Goal: Task Accomplishment & Management: Complete application form

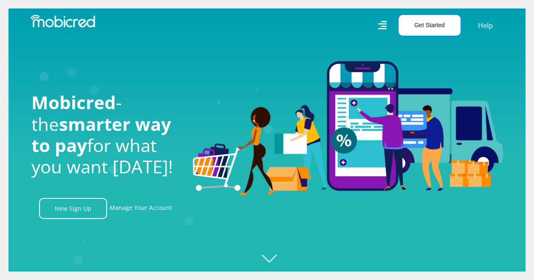
click at [447, 31] on button "Get Started" at bounding box center [429, 25] width 62 height 21
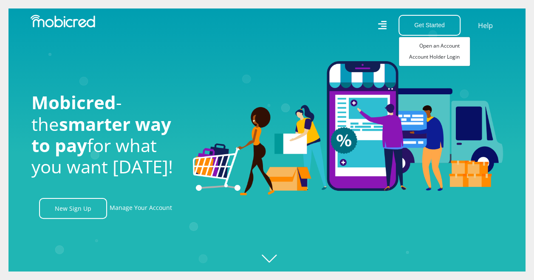
click at [482, 59] on icon "Created with [PERSON_NAME] 2.3.0" at bounding box center [275, 140] width 534 height 280
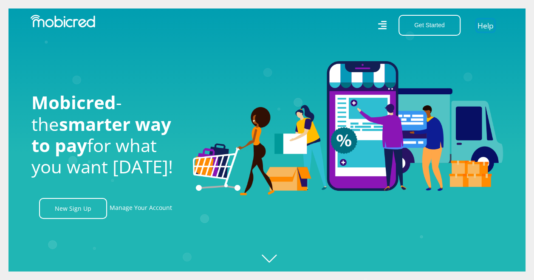
click at [489, 25] on link "Help" at bounding box center [485, 25] width 17 height 12
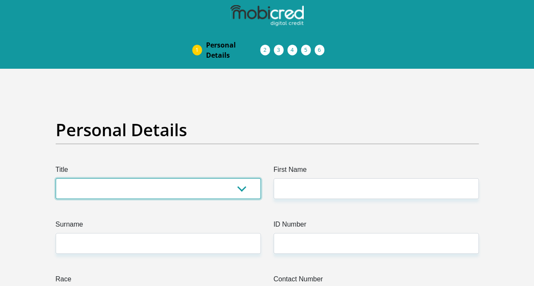
click at [201, 185] on select "Mr Ms Mrs Dr Other" at bounding box center [158, 188] width 205 height 21
select select "Mr"
click at [56, 178] on select "Mr Ms Mrs Dr Other" at bounding box center [158, 188] width 205 height 21
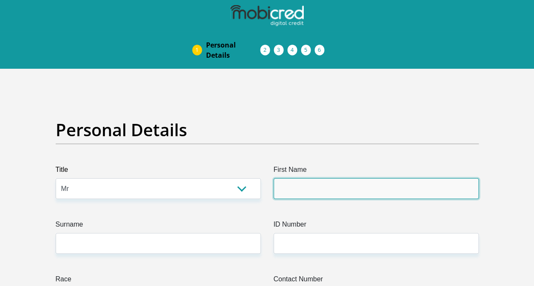
click at [305, 185] on input "First Name" at bounding box center [376, 188] width 205 height 21
type input "PrayerThapelo"
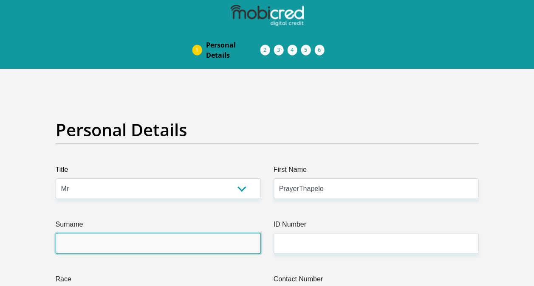
type input "Motsoeneng"
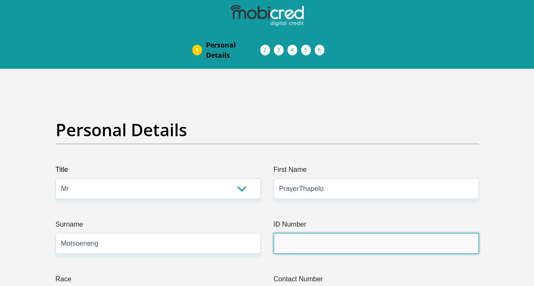
type input "9304215420081"
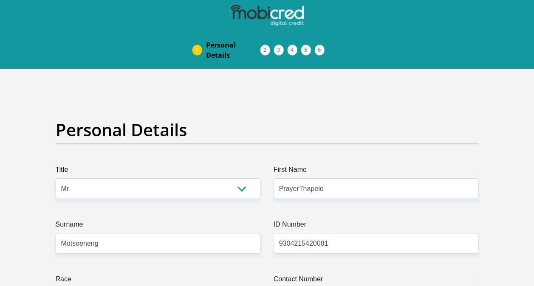
type input "0678716112"
select select "ZAF"
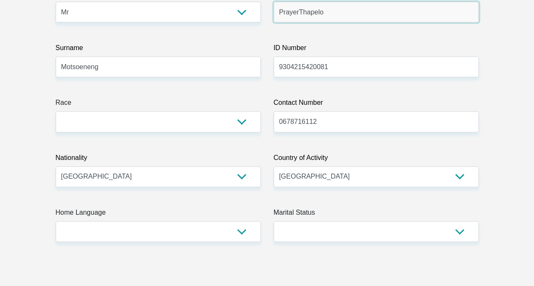
scroll to position [189, 0]
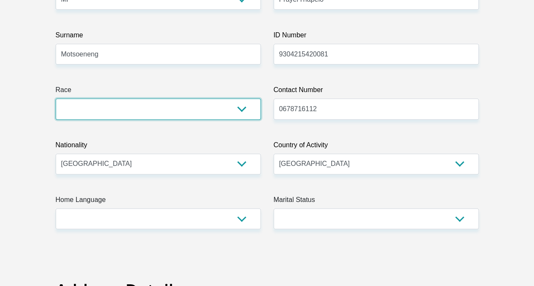
click at [249, 106] on select "Black Coloured Indian White Other" at bounding box center [158, 109] width 205 height 21
select select "1"
click at [56, 99] on select "Black Coloured Indian White Other" at bounding box center [158, 109] width 205 height 21
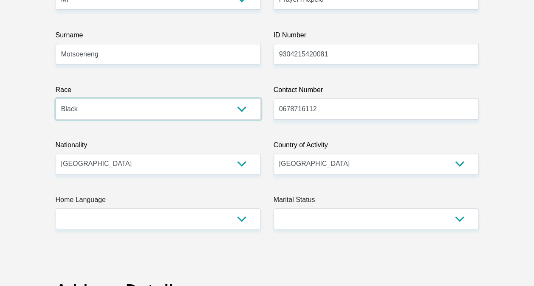
scroll to position [0, 0]
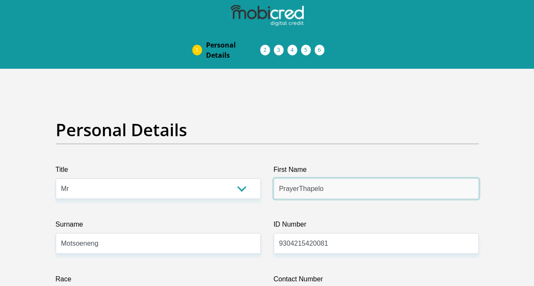
click at [299, 190] on input "PrayerThapelo" at bounding box center [376, 188] width 205 height 21
click at [298, 189] on input "PrayerThapelo" at bounding box center [376, 188] width 205 height 21
type input "PrayerThapelo"
click at [531, 23] on ol at bounding box center [267, 15] width 534 height 31
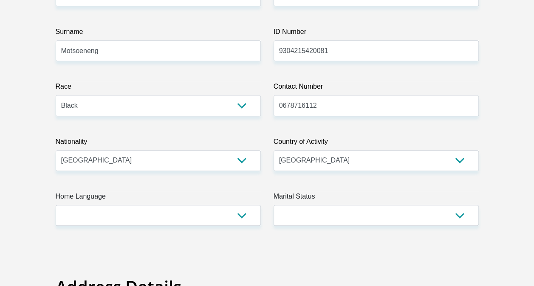
scroll to position [189, 0]
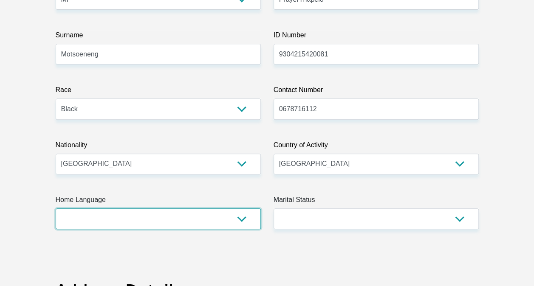
click at [186, 214] on select "Afrikaans English Sepedi South Ndebele Southern Sotho Swati Tsonga Tswana Venda…" at bounding box center [158, 219] width 205 height 21
select select "sot"
click at [56, 209] on select "Afrikaans English Sepedi South Ndebele Southern Sotho Swati Tsonga Tswana Venda…" at bounding box center [158, 219] width 205 height 21
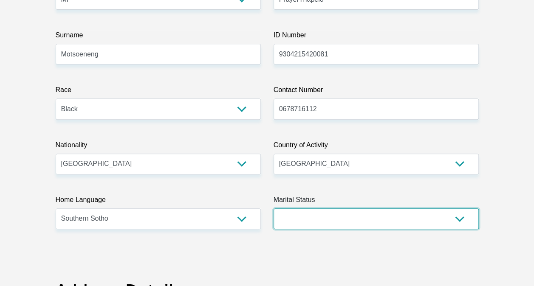
click at [340, 213] on select "Married ANC Single Divorced Widowed Married COP or Customary Law" at bounding box center [376, 219] width 205 height 21
select select "2"
click at [274, 209] on select "Married ANC Single Divorced Widowed Married COP or Customary Law" at bounding box center [376, 219] width 205 height 21
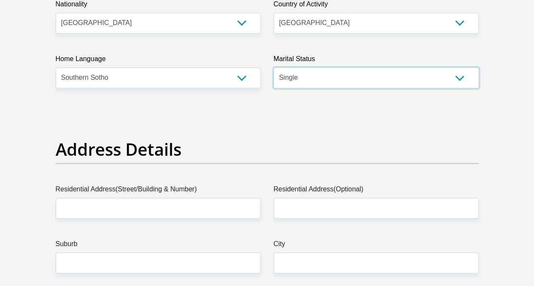
scroll to position [327, 0]
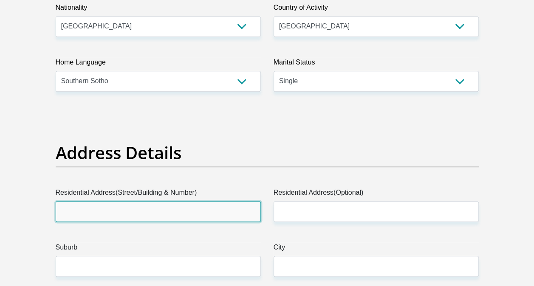
click at [135, 217] on input "Residential Address(Street/Building & Number)" at bounding box center [158, 211] width 205 height 21
type input "22006 Berry Street,"
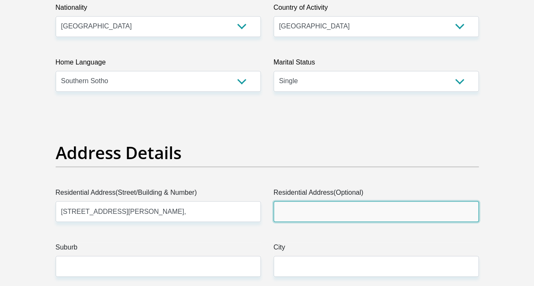
type input "Palmridge Ext 18"
type input "ALBERTON"
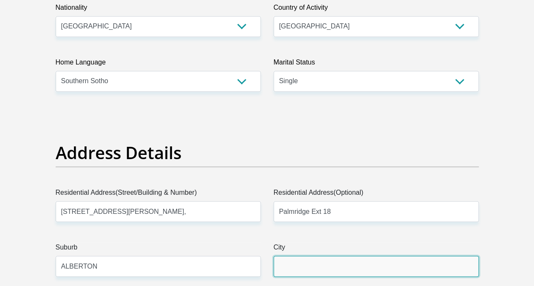
type input "ALBERTON"
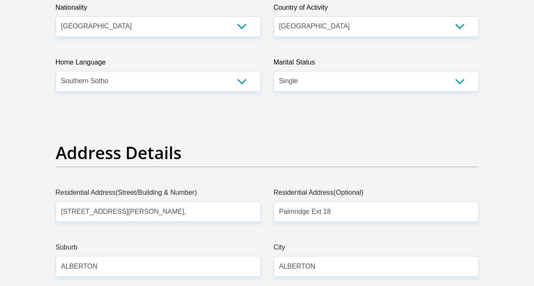
type input "1458"
type input "tmotsoeneng@grundfos.com"
type input "22006181458"
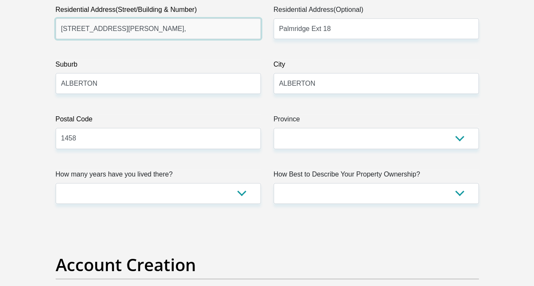
scroll to position [530, 0]
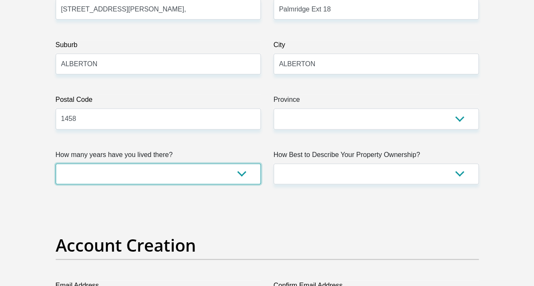
click at [243, 173] on select "less than 1 year 1-3 years 3-5 years 5+ years" at bounding box center [158, 174] width 205 height 21
select select "5"
click at [56, 164] on select "less than 1 year 1-3 years 3-5 years 5+ years" at bounding box center [158, 174] width 205 height 21
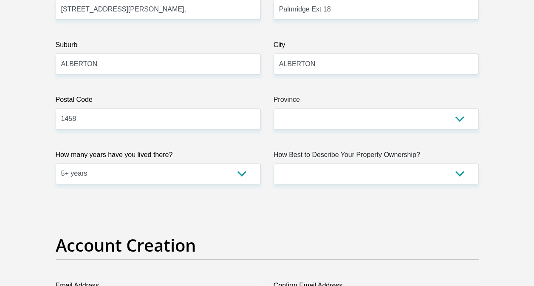
click at [370, 150] on label "How Best to Describe Your Property Ownership?" at bounding box center [376, 157] width 205 height 14
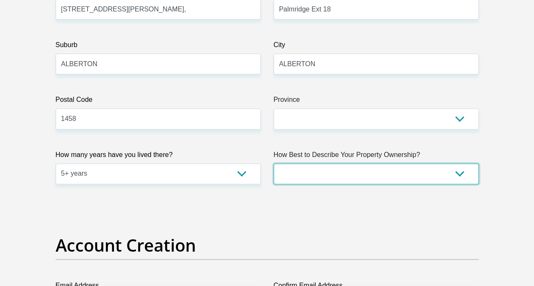
click at [370, 164] on select "Owned Rented Family Owned Company Dwelling" at bounding box center [376, 174] width 205 height 21
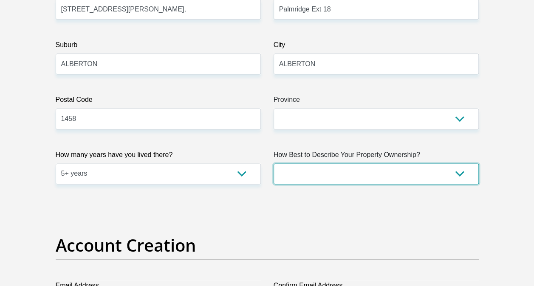
click at [330, 170] on select "Owned Rented Family Owned Company Dwelling" at bounding box center [376, 174] width 205 height 21
select select "parents"
click at [274, 164] on select "Owned Rented Family Owned Company Dwelling" at bounding box center [376, 174] width 205 height 21
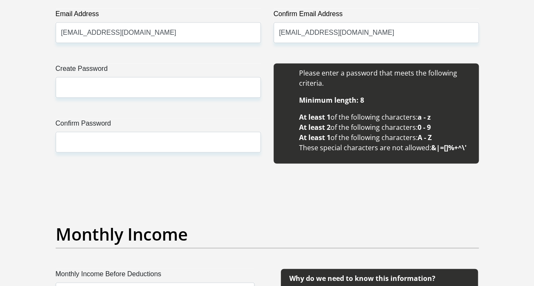
scroll to position [778, 0]
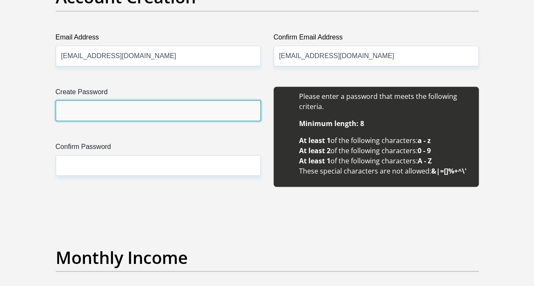
click at [202, 116] on input "Create Password" at bounding box center [158, 110] width 205 height 21
type input "ThaDpelo21P93!"
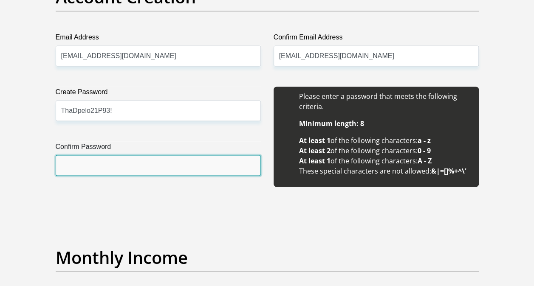
click at [170, 155] on input "Confirm Password" at bounding box center [158, 165] width 205 height 21
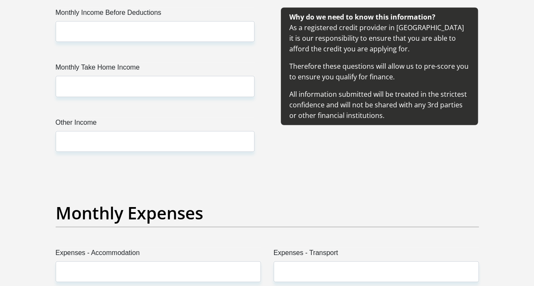
scroll to position [1066, 0]
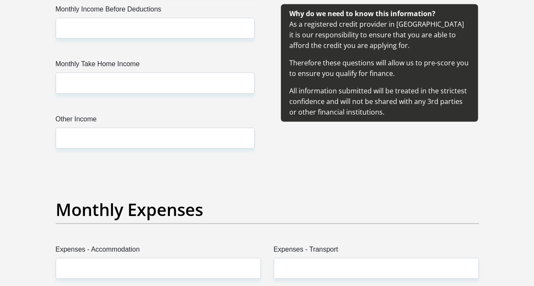
type input "ThaDpelo21P93!"
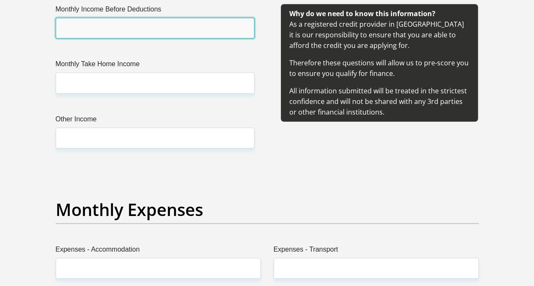
click at [167, 22] on input "Monthly Income Before Deductions" at bounding box center [155, 28] width 199 height 21
type input "47500"
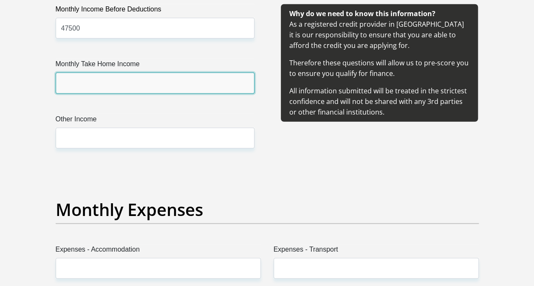
click at [149, 76] on input "Monthly Take Home Income" at bounding box center [155, 83] width 199 height 21
type input "33000"
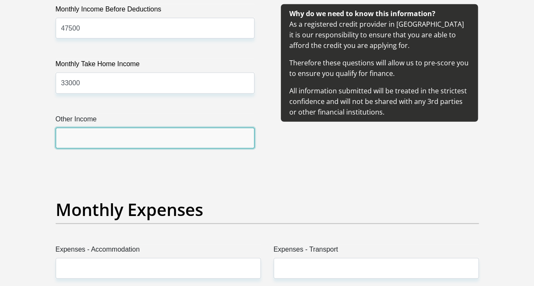
click at [119, 142] on input "Other Income" at bounding box center [155, 138] width 199 height 21
type input "0"
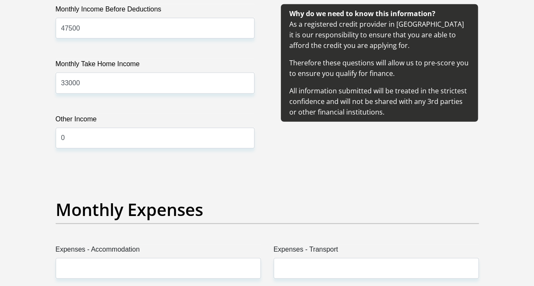
click at [131, 279] on div "Expenses - Accommodation" at bounding box center [158, 265] width 218 height 41
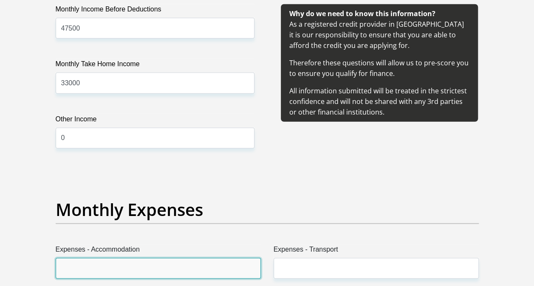
click at [123, 262] on input "Expenses - Accommodation" at bounding box center [158, 268] width 205 height 21
type input "0"
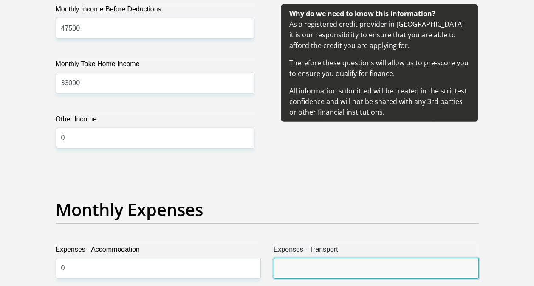
click at [284, 274] on input "Expenses - Transport" at bounding box center [376, 268] width 205 height 21
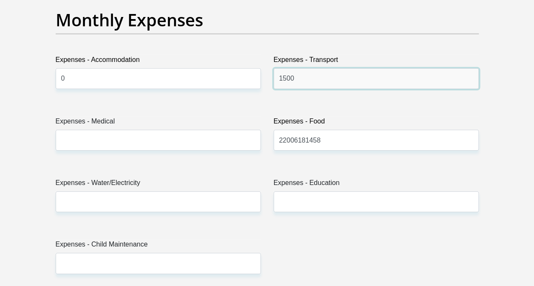
scroll to position [1259, 0]
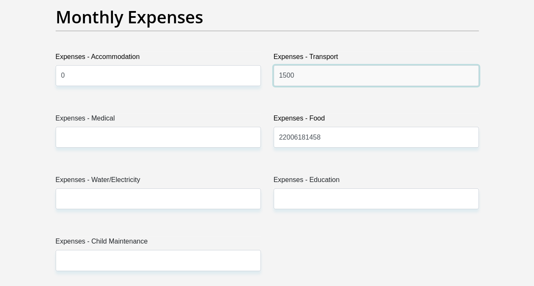
type input "1500"
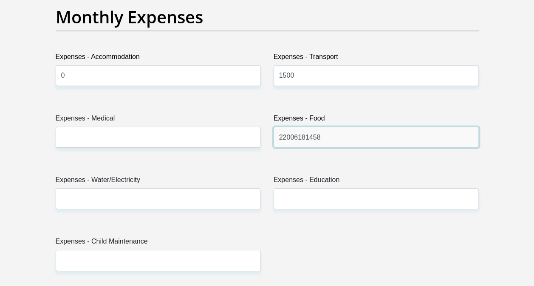
drag, startPoint x: 337, startPoint y: 141, endPoint x: 252, endPoint y: 133, distance: 85.3
click at [252, 133] on div "Title Mr Ms Mrs Dr Other First Name PrayerThapelo Surname Motsoeneng ID Number …" at bounding box center [267, 288] width 436 height 2764
type input "2500"
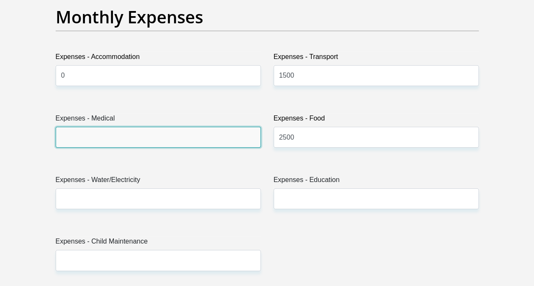
click at [173, 132] on input "Expenses - Medical" at bounding box center [158, 137] width 205 height 21
type input "0"
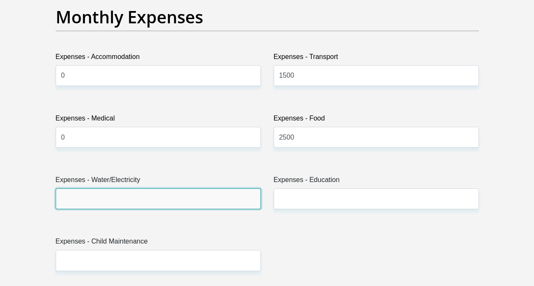
click at [138, 196] on input "Expenses - Water/Electricity" at bounding box center [158, 199] width 205 height 21
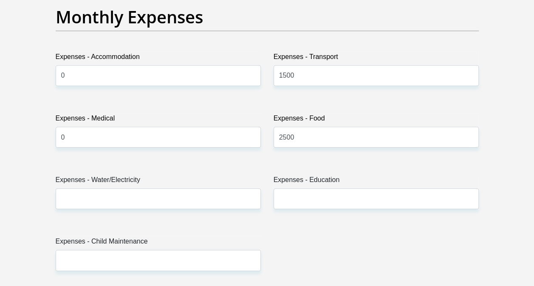
click at [224, 160] on div "Title Mr Ms Mrs Dr Other First Name PrayerThapelo Surname Motsoeneng ID Number …" at bounding box center [267, 288] width 436 height 2764
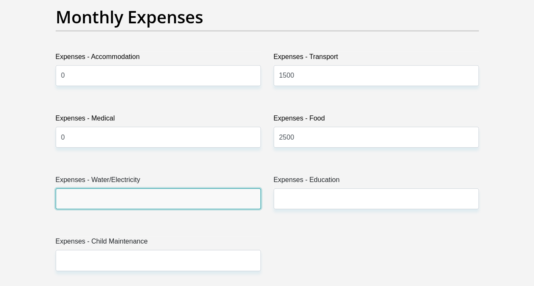
click at [147, 199] on input "Expenses - Water/Electricity" at bounding box center [158, 199] width 205 height 21
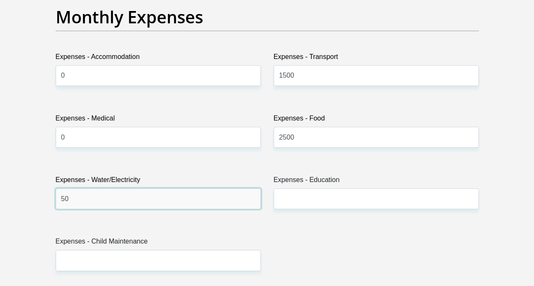
type input "5"
type input "700"
click at [320, 212] on div "Expenses - Education" at bounding box center [376, 195] width 218 height 41
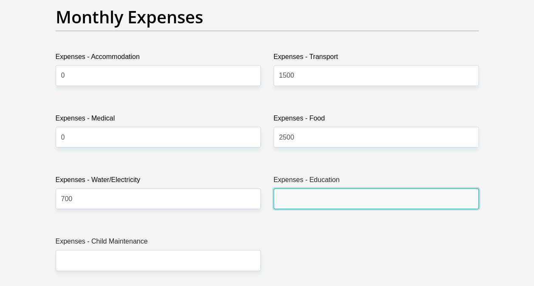
click at [331, 198] on input "Expenses - Education" at bounding box center [376, 199] width 205 height 21
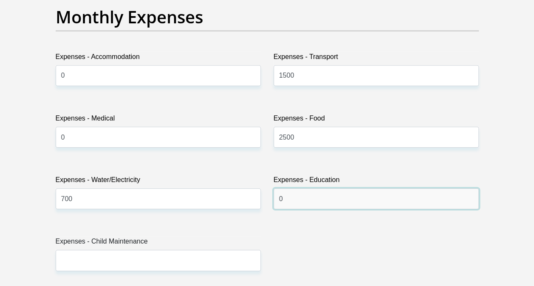
type input "0"
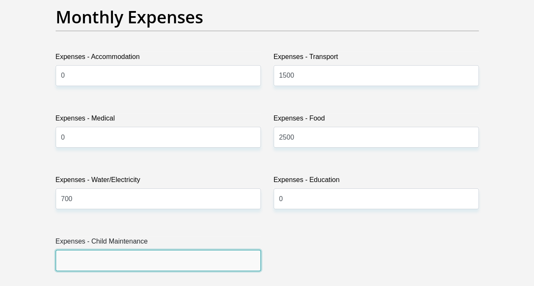
click at [189, 257] on input "Expenses - Child Maintenance" at bounding box center [158, 260] width 205 height 21
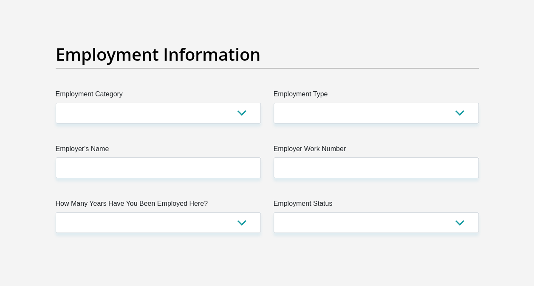
scroll to position [1567, 0]
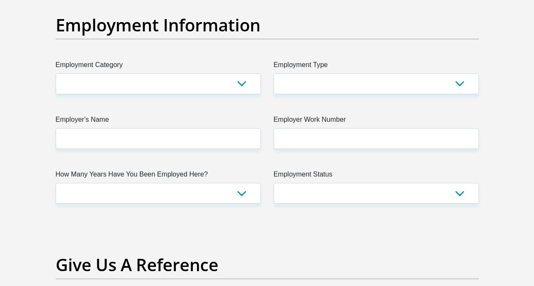
type input "0"
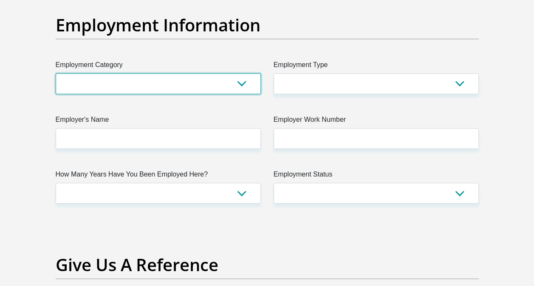
click at [235, 87] on select "AGRICULTURE ALCOHOL & TOBACCO CONSTRUCTION MATERIALS METALLURGY EQUIPMENT FOR R…" at bounding box center [158, 83] width 205 height 21
select select "14"
click at [56, 73] on select "AGRICULTURE ALCOHOL & TOBACCO CONSTRUCTION MATERIALS METALLURGY EQUIPMENT FOR R…" at bounding box center [158, 83] width 205 height 21
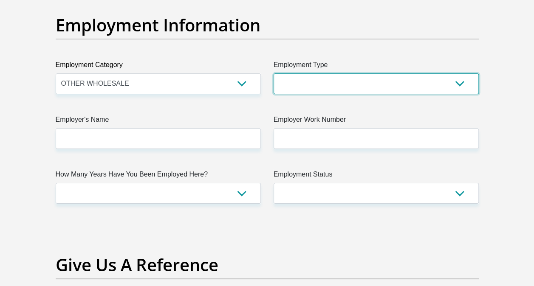
click at [385, 82] on select "College/Lecturer Craft Seller Creative Driver Executive Farmer Forces - Non Com…" at bounding box center [376, 83] width 205 height 21
select select "Sales"
click at [274, 73] on select "College/Lecturer Craft Seller Creative Driver Executive Farmer Forces - Non Com…" at bounding box center [376, 83] width 205 height 21
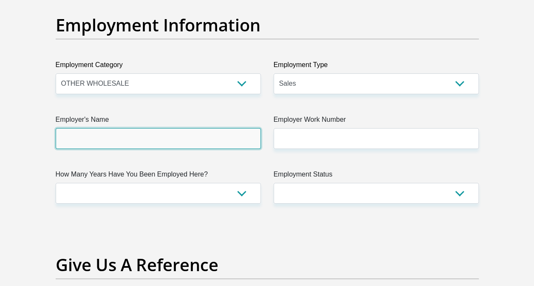
click at [147, 134] on input "Employer's Name" at bounding box center [158, 138] width 205 height 21
type input "Grundfos"
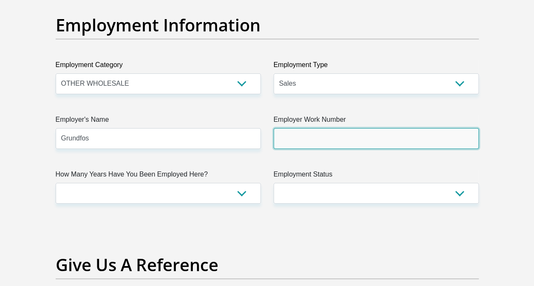
type input "0678716112"
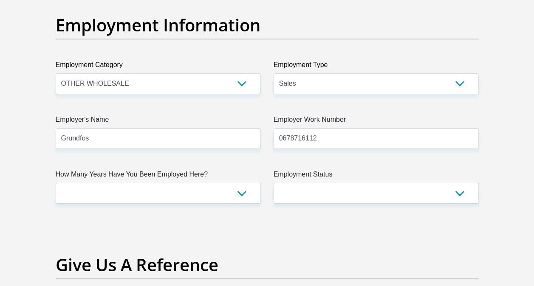
type input "Thapelo"
type input "Motsoeneng"
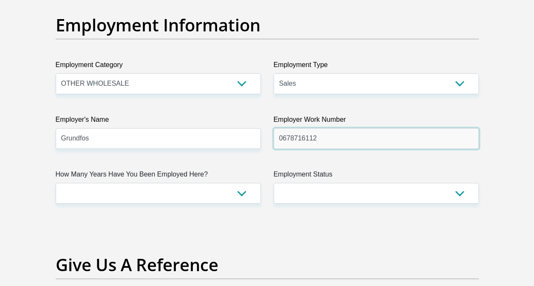
drag, startPoint x: 325, startPoint y: 130, endPoint x: 184, endPoint y: 144, distance: 142.5
type input "0102486000"
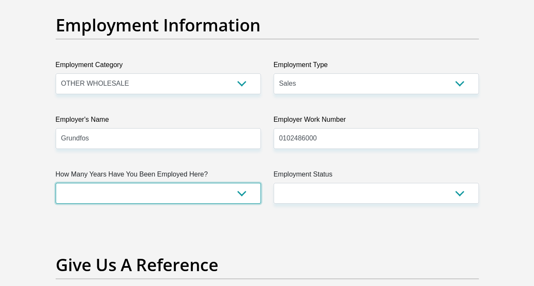
click at [97, 187] on select "less than 1 year 1-3 years 3-5 years 5+ years" at bounding box center [158, 193] width 205 height 21
select select "60"
click at [56, 183] on select "less than 1 year 1-3 years 3-5 years 5+ years" at bounding box center [158, 193] width 205 height 21
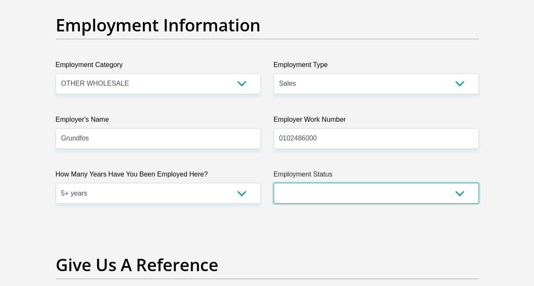
click at [384, 191] on select "Permanent/Full-time Part-time/Casual Contract Worker Self-Employed Housewife Re…" at bounding box center [376, 193] width 205 height 21
select select "1"
click at [274, 183] on select "Permanent/Full-time Part-time/Casual Contract Worker Self-Employed Housewife Re…" at bounding box center [376, 193] width 205 height 21
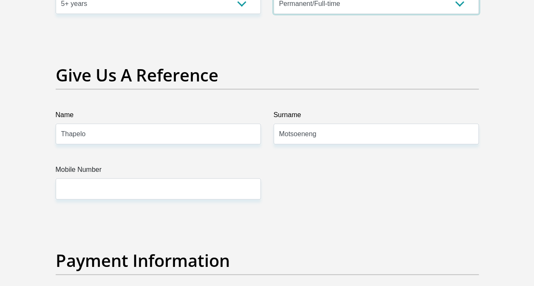
scroll to position [1760, 0]
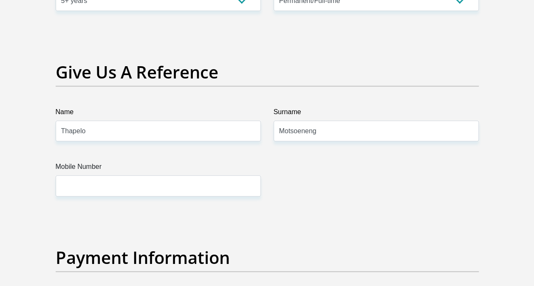
click at [113, 108] on label "Name" at bounding box center [158, 114] width 205 height 14
click at [113, 121] on input "Thapelo" at bounding box center [158, 131] width 205 height 21
drag, startPoint x: 109, startPoint y: 133, endPoint x: 53, endPoint y: 132, distance: 55.7
click at [53, 132] on div "Name Thapelo" at bounding box center [158, 124] width 218 height 34
type input "\"
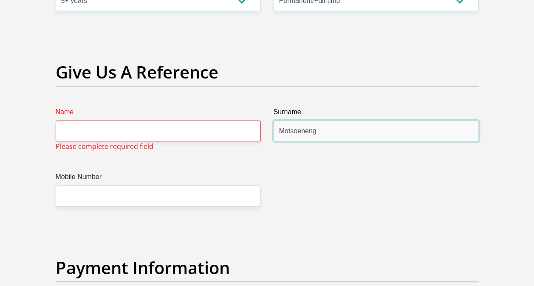
drag, startPoint x: 328, startPoint y: 129, endPoint x: 228, endPoint y: 128, distance: 100.3
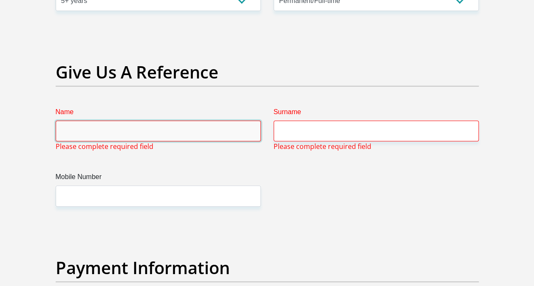
click at [155, 136] on input "Name" at bounding box center [158, 131] width 205 height 21
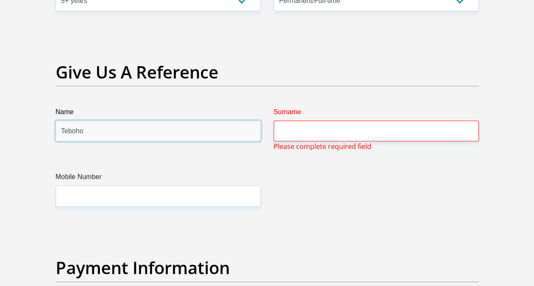
type input "Teboho"
click at [325, 115] on label "Surname" at bounding box center [376, 114] width 205 height 14
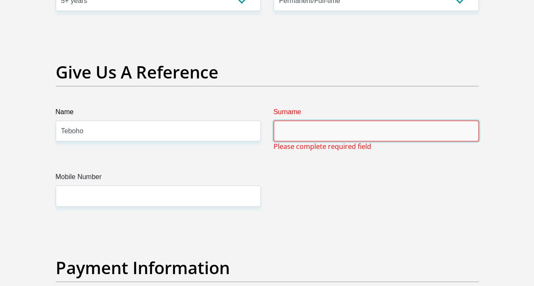
click at [325, 121] on input "Surname" at bounding box center [376, 131] width 205 height 21
click at [309, 138] on input "Surname" at bounding box center [376, 131] width 205 height 21
click at [305, 129] on input "Surname" at bounding box center [376, 131] width 205 height 21
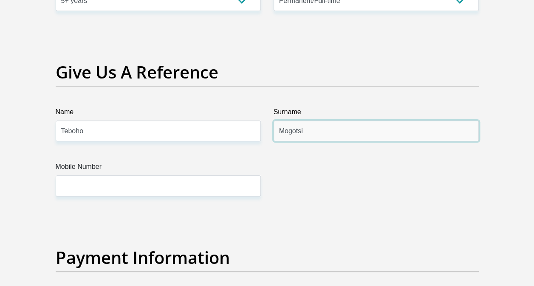
type input "Mogotsi"
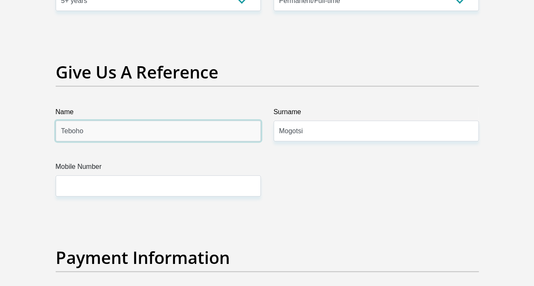
click at [120, 137] on input "Teboho" at bounding box center [158, 131] width 205 height 21
type input "Tebogo"
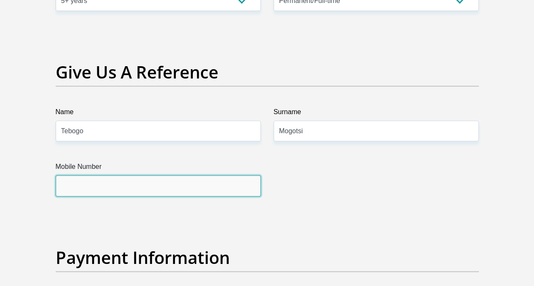
click at [104, 184] on input "Mobile Number" at bounding box center [158, 185] width 205 height 21
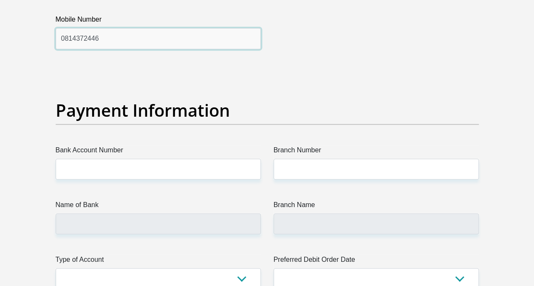
scroll to position [1943, 0]
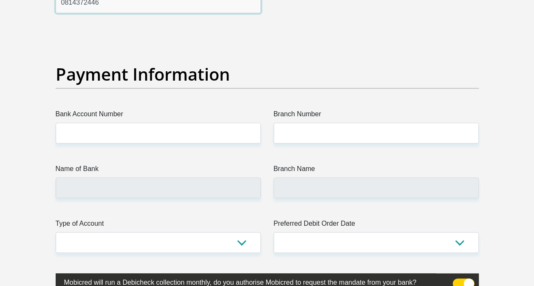
type input "0814372446"
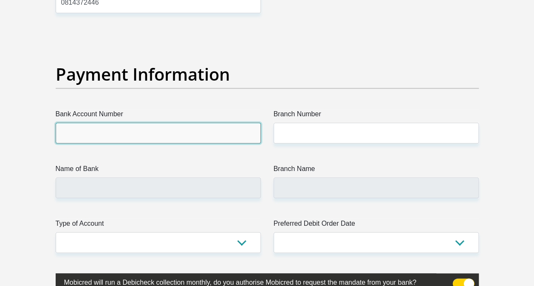
click at [203, 135] on input "Bank Account Number" at bounding box center [158, 133] width 205 height 21
type input "1595752364"
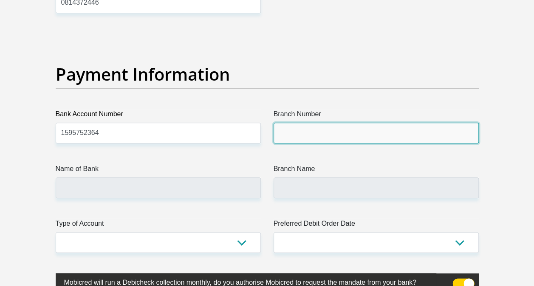
click at [318, 138] on input "Branch Number" at bounding box center [376, 133] width 205 height 21
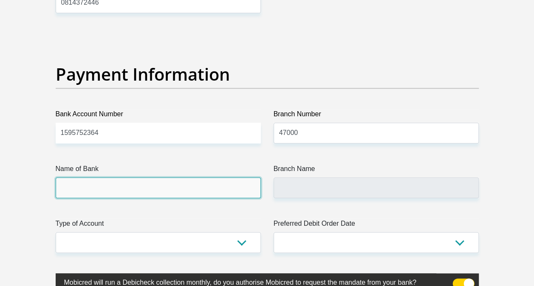
click at [202, 184] on input "Name of Bank" at bounding box center [158, 188] width 205 height 21
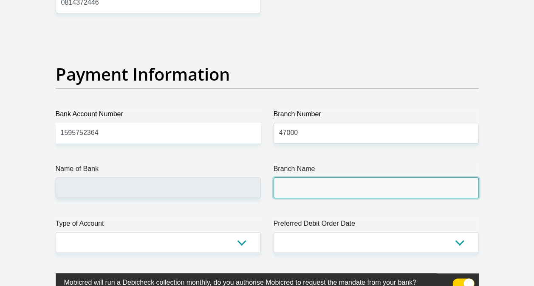
click at [301, 194] on input "Branch Name" at bounding box center [376, 188] width 205 height 21
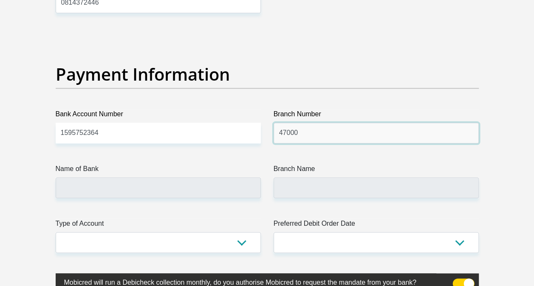
click at [310, 138] on input "47000" at bounding box center [376, 133] width 205 height 21
type input "470010"
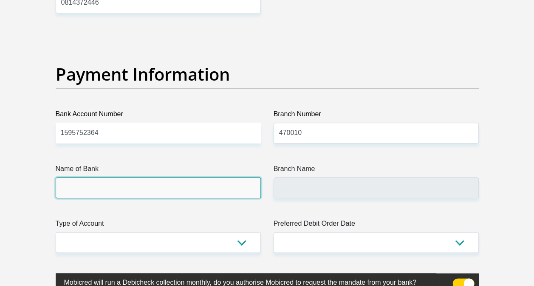
click at [222, 180] on input "Name of Bank" at bounding box center [158, 188] width 205 height 21
type input "CAPITEC BANK LIMITED"
type input "CAPITEC BANK CPC"
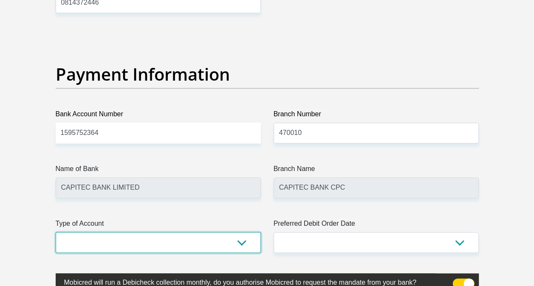
click at [241, 242] on select "Cheque Savings" at bounding box center [158, 242] width 205 height 21
select select "SAV"
click at [56, 232] on select "Cheque Savings" at bounding box center [158, 242] width 205 height 21
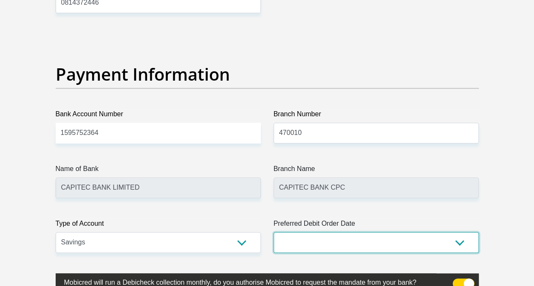
click at [353, 240] on select "1st 2nd 3rd 4th 5th 7th 18th 19th 20th 21st 22nd 23rd 24th 25th 26th 27th 28th …" at bounding box center [376, 242] width 205 height 21
select select "25"
click at [274, 232] on select "1st 2nd 3rd 4th 5th 7th 18th 19th 20th 21st 22nd 23rd 24th 25th 26th 27th 28th …" at bounding box center [376, 242] width 205 height 21
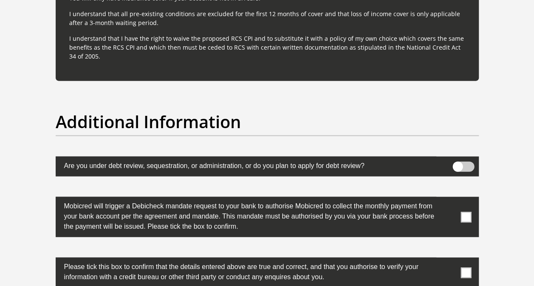
scroll to position [2604, 0]
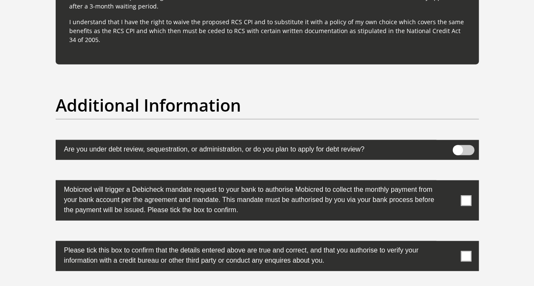
click at [467, 200] on span at bounding box center [465, 200] width 11 height 11
click at [449, 183] on input "checkbox" at bounding box center [449, 183] width 0 height 0
click at [463, 252] on span at bounding box center [465, 256] width 11 height 11
click at [449, 243] on input "checkbox" at bounding box center [449, 243] width 0 height 0
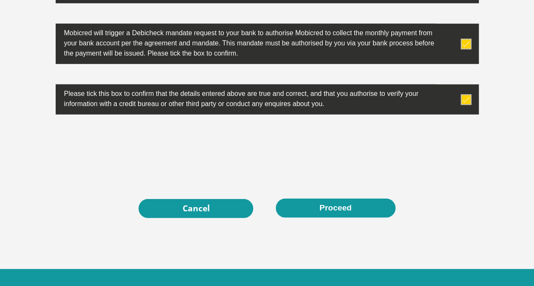
scroll to position [2777, 0]
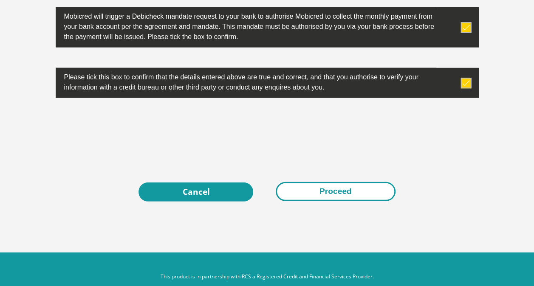
click at [347, 192] on button "Proceed" at bounding box center [336, 191] width 120 height 19
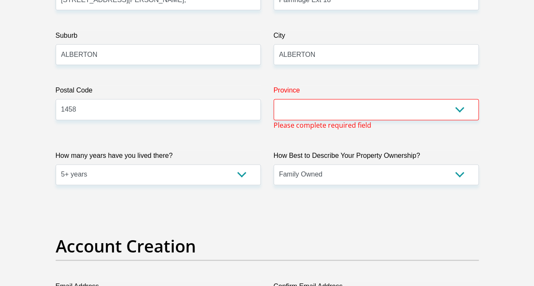
scroll to position [531, 0]
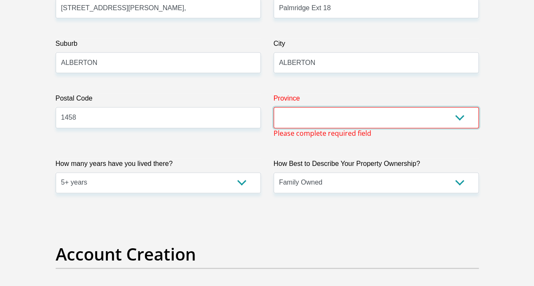
click at [358, 120] on select "Eastern Cape Free State Gauteng KwaZulu-Natal Limpopo Mpumalanga Northern Cape …" at bounding box center [376, 117] width 205 height 21
select select "Gauteng"
click at [274, 107] on select "Eastern Cape Free State Gauteng KwaZulu-Natal Limpopo Mpumalanga Northern Cape …" at bounding box center [376, 117] width 205 height 21
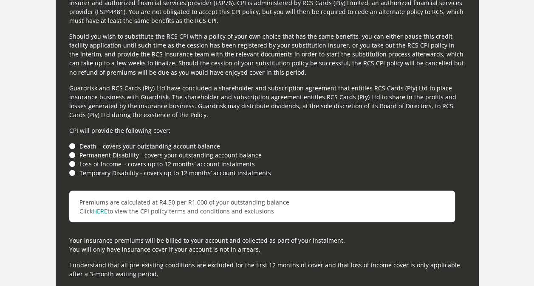
scroll to position [2726, 0]
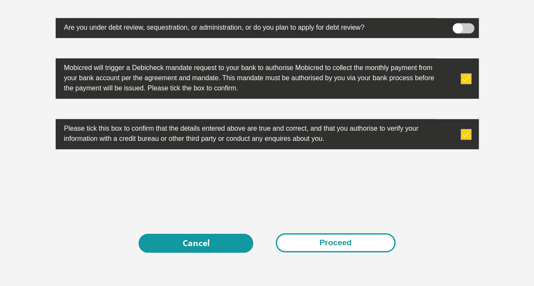
click at [344, 235] on button "Proceed" at bounding box center [336, 243] width 120 height 19
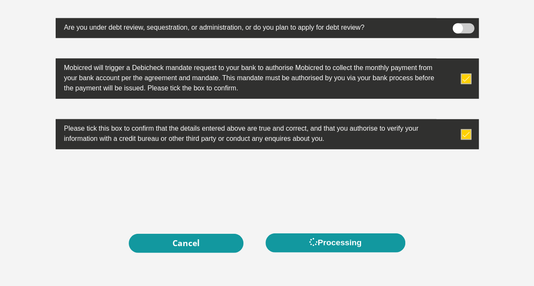
scroll to position [0, 0]
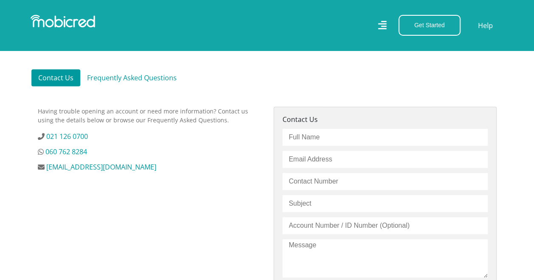
scroll to position [233, 0]
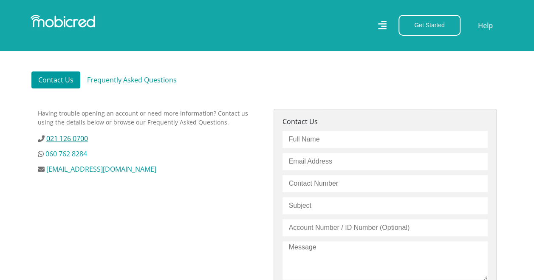
drag, startPoint x: 97, startPoint y: 139, endPoint x: 46, endPoint y: 140, distance: 50.6
click at [46, 140] on li "021 126 0700" at bounding box center [149, 138] width 223 height 10
click at [78, 139] on link "021 126 0700" at bounding box center [67, 138] width 42 height 9
copy link "021 126 0700"
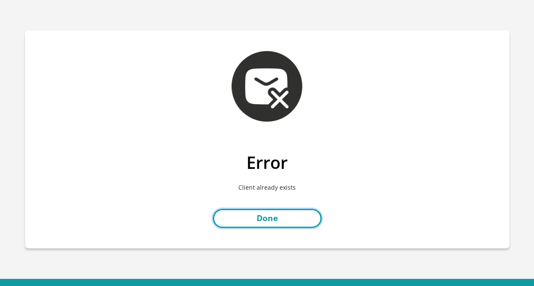
click at [280, 227] on link "Done" at bounding box center [267, 218] width 109 height 19
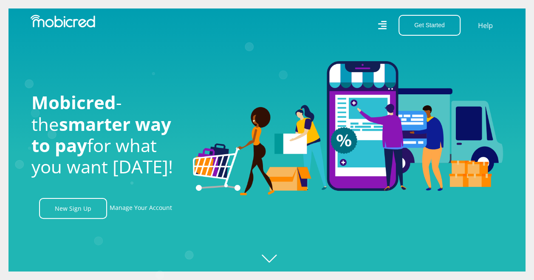
click at [476, 27] on div "Get Started Open an Account Account Holder Login Help" at bounding box center [388, 25] width 243 height 21
click at [481, 27] on link "Help" at bounding box center [485, 25] width 17 height 12
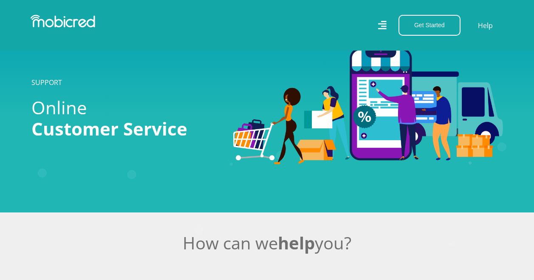
scroll to position [233, 0]
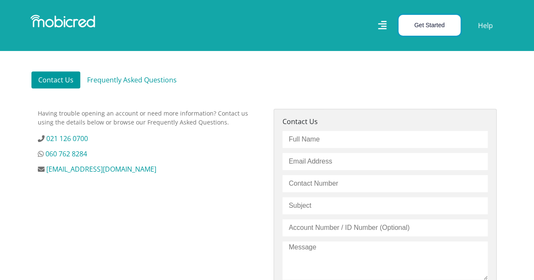
click at [423, 26] on button "Get Started" at bounding box center [429, 25] width 62 height 21
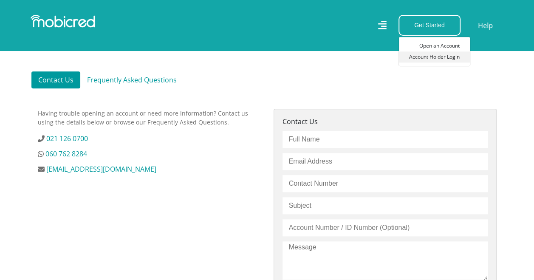
click at [424, 59] on link "Account Holder Login" at bounding box center [434, 56] width 71 height 11
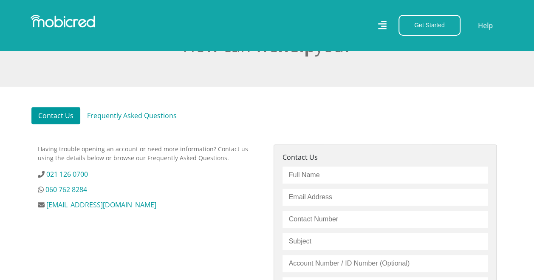
scroll to position [240, 0]
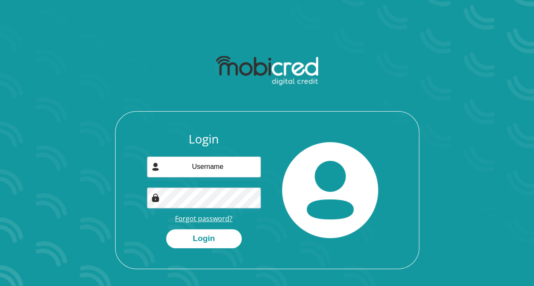
click at [201, 221] on link "Forgot password?" at bounding box center [203, 218] width 57 height 9
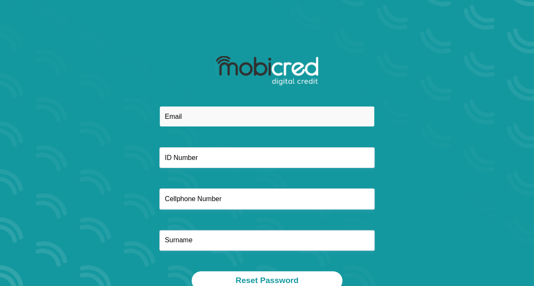
click at [218, 124] on input "email" at bounding box center [266, 116] width 215 height 21
type input "[EMAIL_ADDRESS][DOMAIN_NAME]"
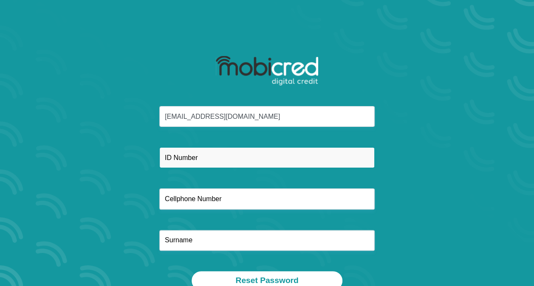
type input "9304215420081"
type input "0678716112"
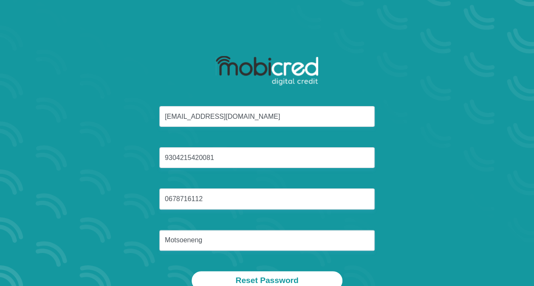
click at [275, 225] on div "motsoenengthapelo@ymail.com 9304215420081 0678716112 Motsoeneng" at bounding box center [267, 188] width 456 height 165
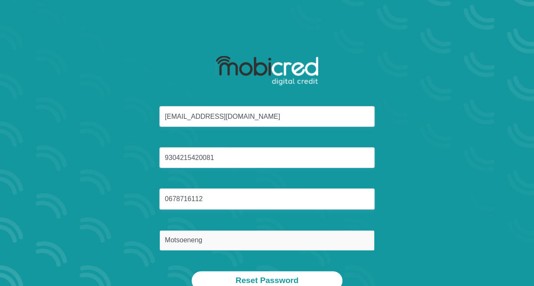
click at [246, 238] on input "Motsoeneng" at bounding box center [266, 240] width 215 height 21
type input "M"
click at [246, 238] on input "text" at bounding box center [266, 240] width 215 height 21
type input "Motsoeneng"
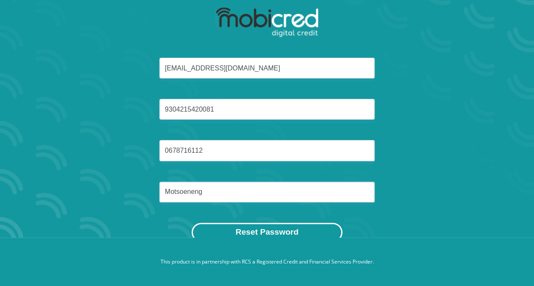
click at [239, 234] on button "Reset Password" at bounding box center [267, 232] width 150 height 19
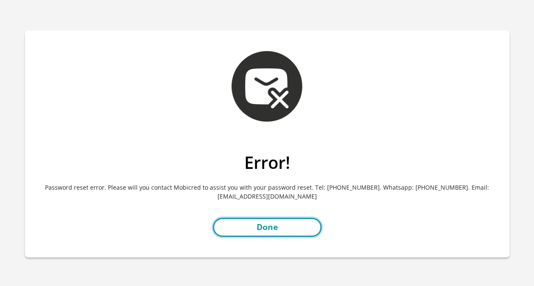
drag, startPoint x: 0, startPoint y: 0, endPoint x: 239, endPoint y: 234, distance: 334.3
click at [239, 234] on link "Done" at bounding box center [267, 227] width 109 height 19
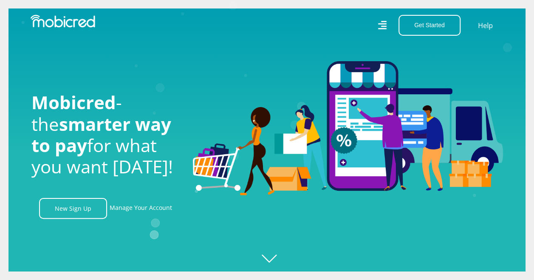
scroll to position [0, 605]
